Goal: Information Seeking & Learning: Learn about a topic

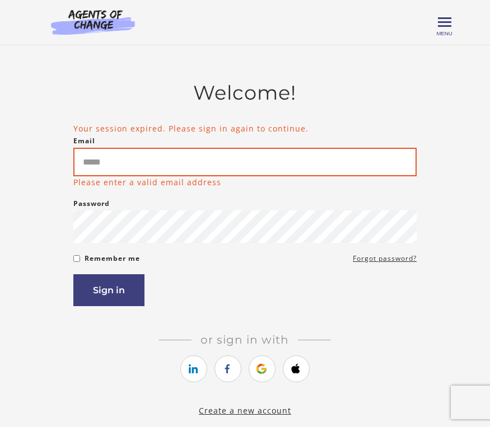
click at [216, 166] on input "Email" at bounding box center [244, 162] width 343 height 29
type input "**********"
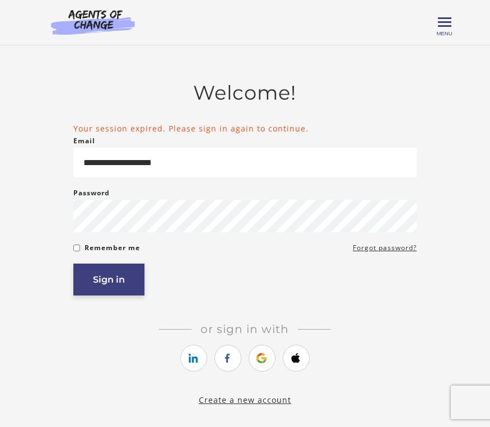
click at [123, 292] on button "Sign in" at bounding box center [108, 280] width 71 height 32
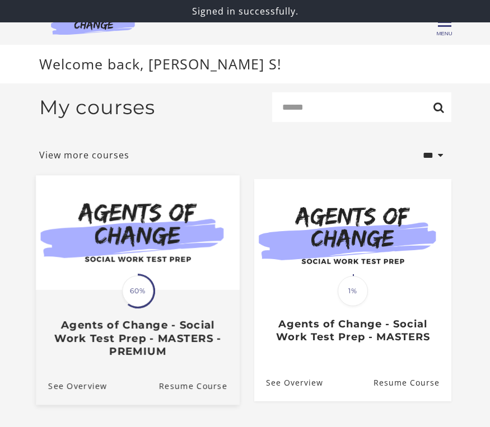
click at [132, 252] on img at bounding box center [138, 233] width 204 height 115
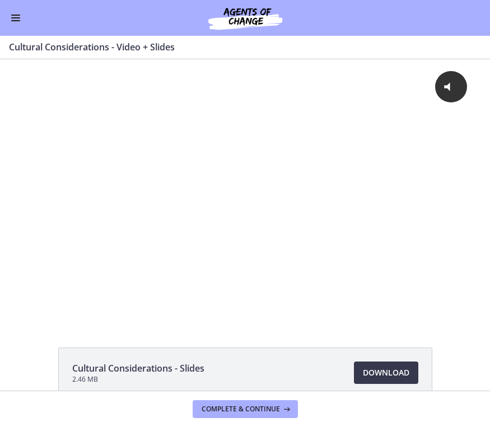
click at [19, 19] on button "Enable menu" at bounding box center [15, 17] width 13 height 13
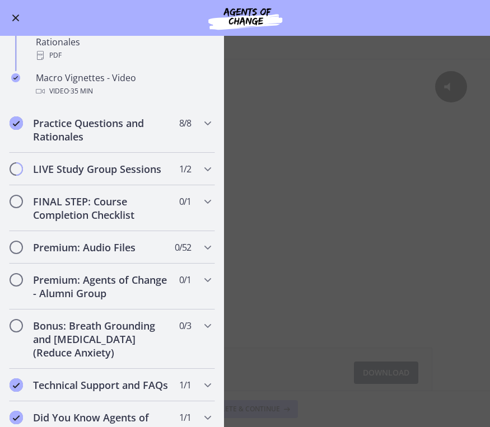
scroll to position [1196, 0]
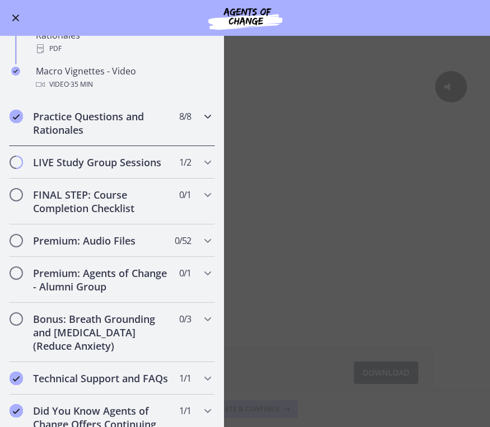
click at [136, 124] on div "Practice Questions and Rationales 8 / 8 Completed" at bounding box center [112, 123] width 206 height 46
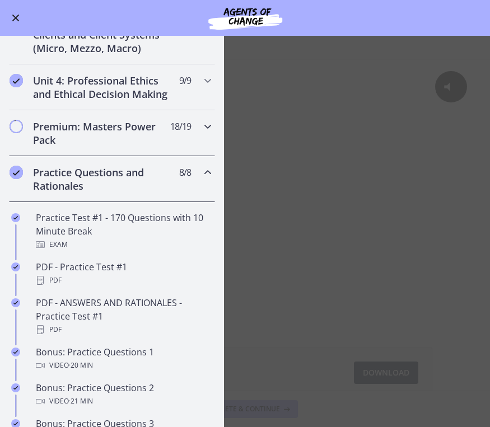
scroll to position [379, 0]
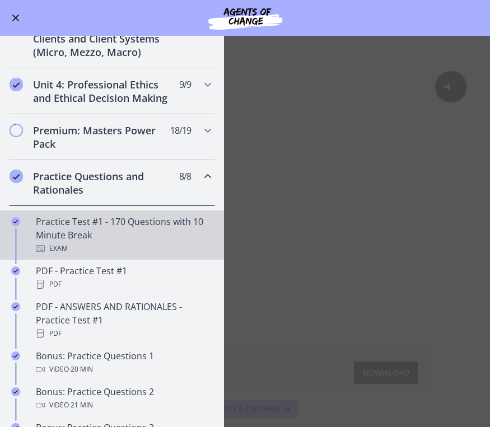
click at [97, 223] on div "Practice Test #1 - 170 Questions with 10 Minute Break Exam" at bounding box center [123, 235] width 175 height 40
